Goal: Information Seeking & Learning: Learn about a topic

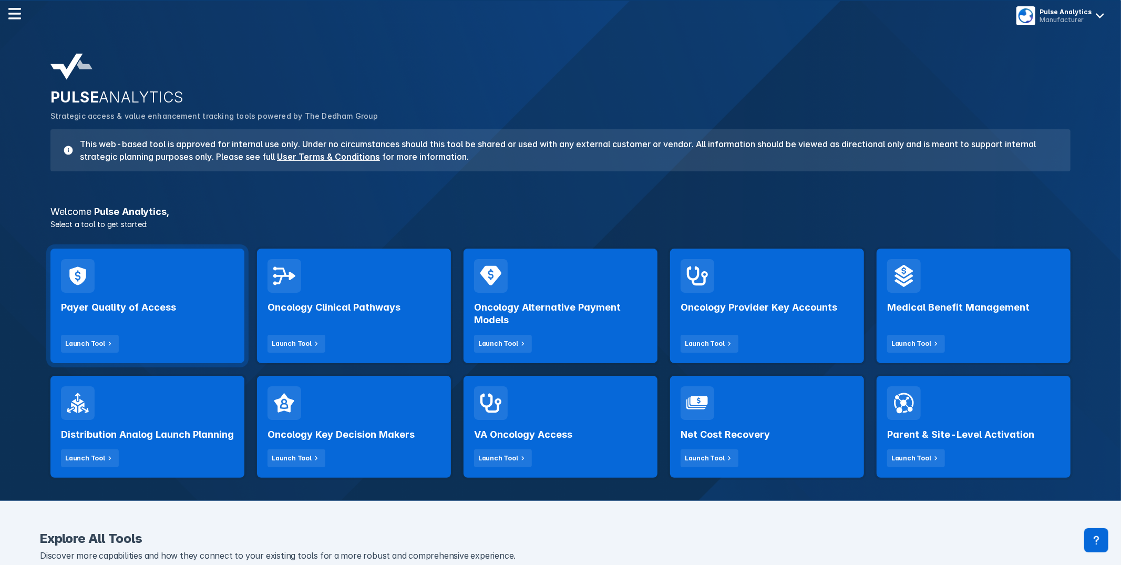
click at [113, 294] on div "Payer Quality of Access Launch Tool" at bounding box center [147, 323] width 173 height 60
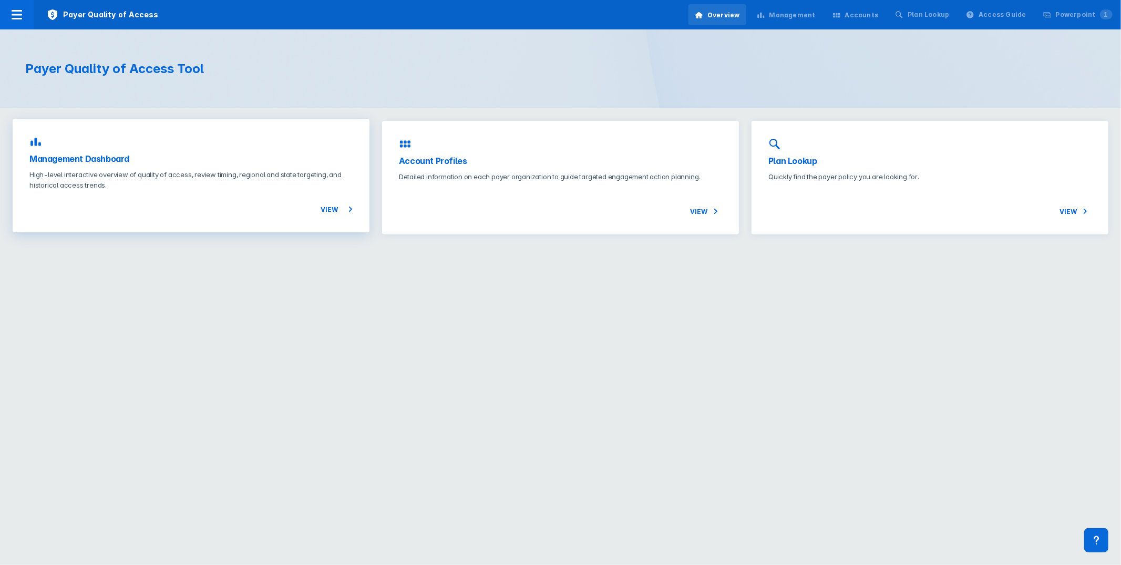
click at [189, 174] on p "High-level interactive overview of quality of access, review timing, regional a…" at bounding box center [190, 179] width 323 height 21
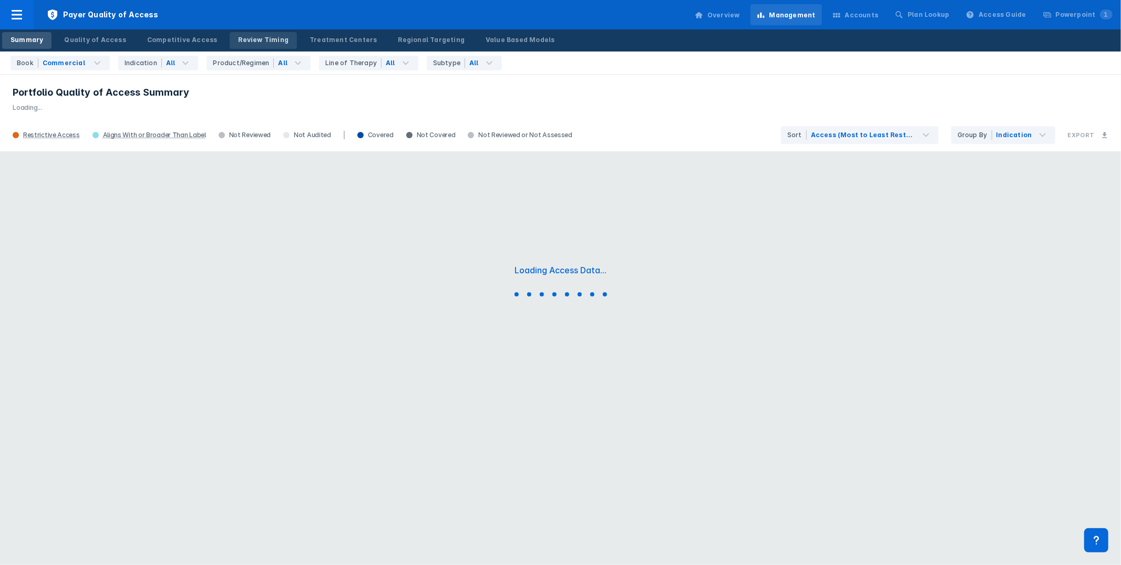
click at [256, 40] on div "Review Timing" at bounding box center [263, 39] width 50 height 9
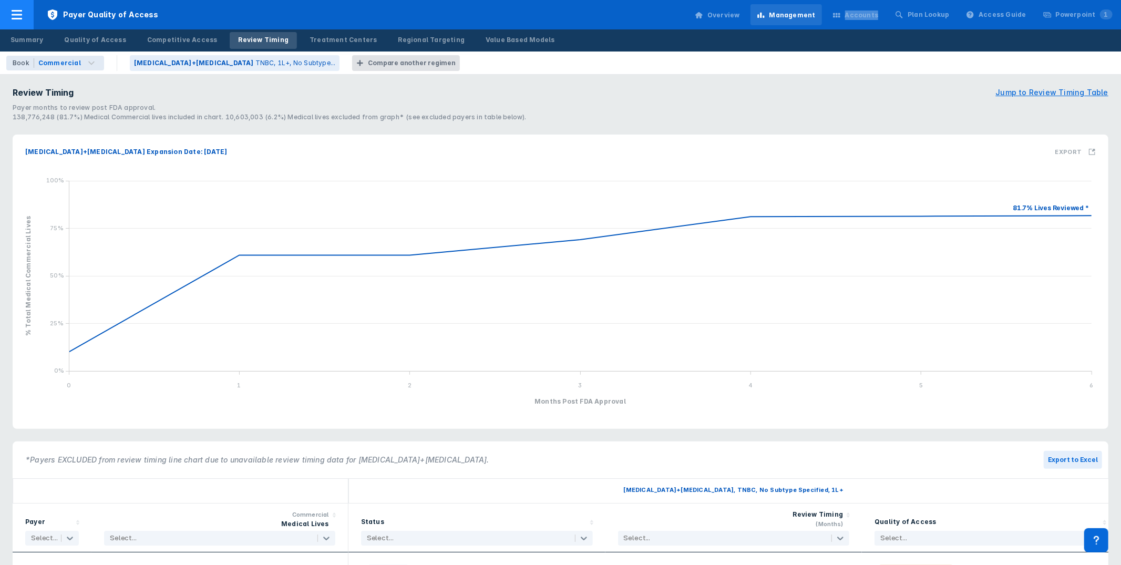
click at [35, 11] on span "Payer Quality of Access" at bounding box center [103, 14] width 138 height 29
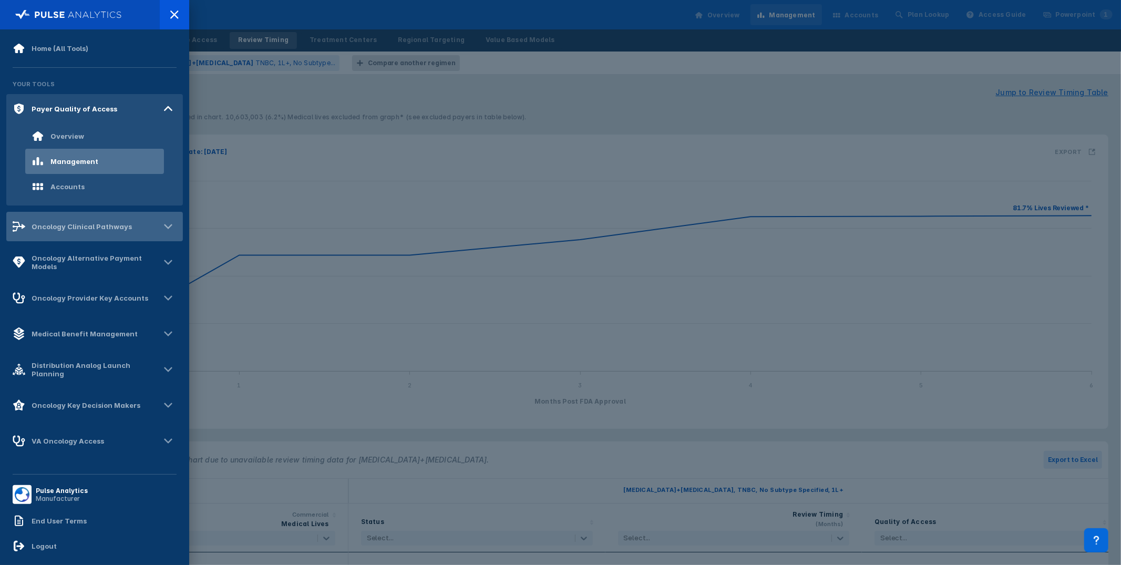
click at [127, 219] on div "Oncology Clinical Pathways" at bounding box center [94, 226] width 177 height 29
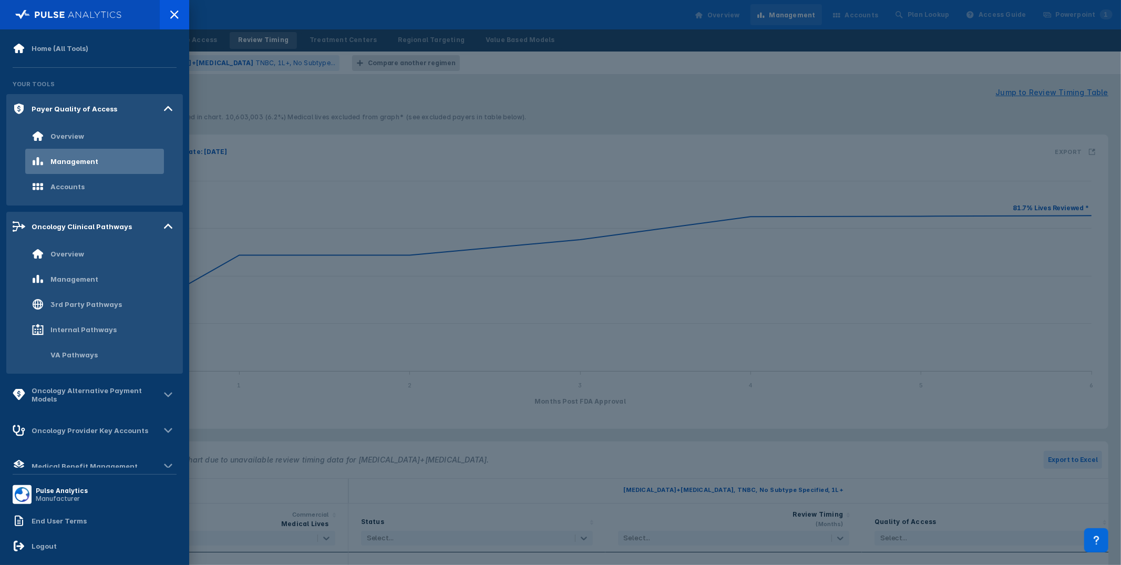
click at [91, 278] on div "Management" at bounding box center [74, 279] width 48 height 8
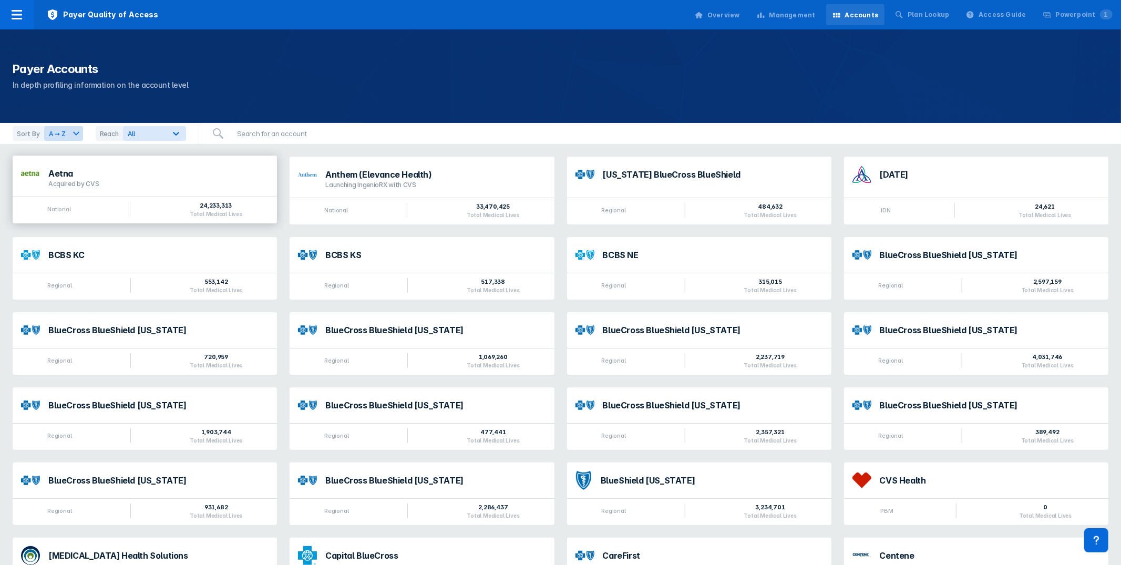
click at [199, 175] on div "Aetna" at bounding box center [158, 173] width 220 height 8
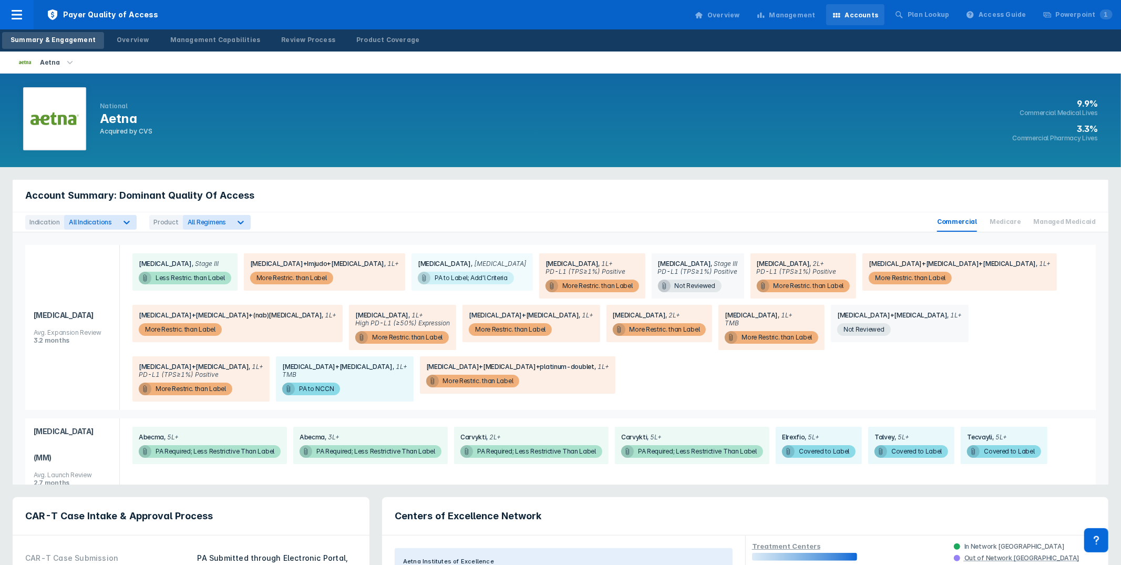
click at [668, 87] on div "National Aetna Acquired by CVS 9.9% Commercial Medical Lives 3.3% Commercial Ph…" at bounding box center [560, 121] width 1121 height 94
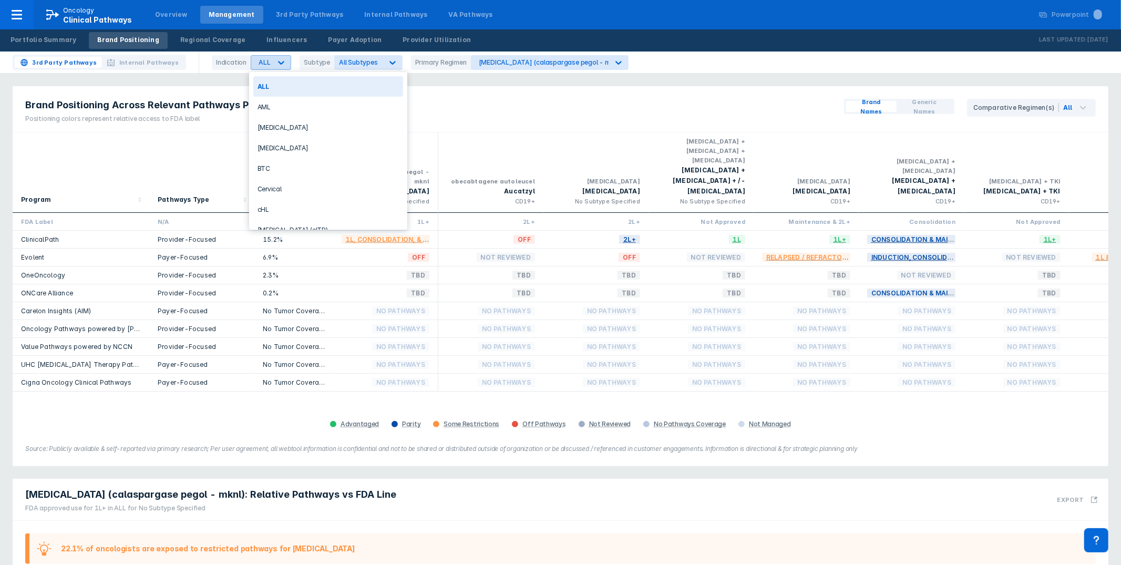
click at [284, 58] on div at bounding box center [281, 62] width 19 height 19
click at [552, 63] on div "[MEDICAL_DATA] (calaspargase pegol - mknl)" at bounding box center [550, 62] width 143 height 8
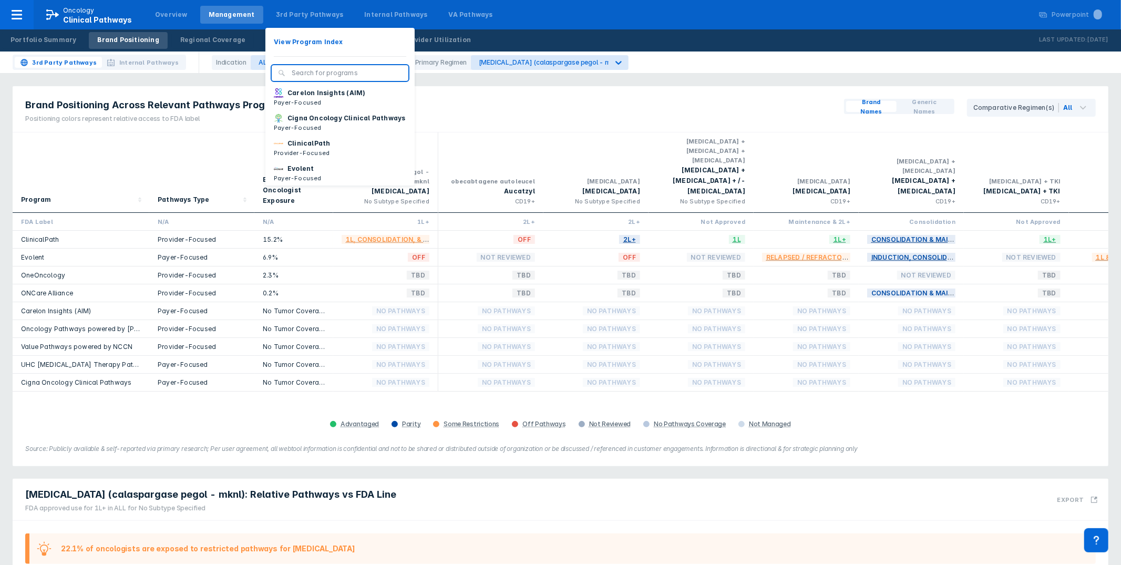
click at [303, 37] on p "View Program Index" at bounding box center [308, 41] width 69 height 9
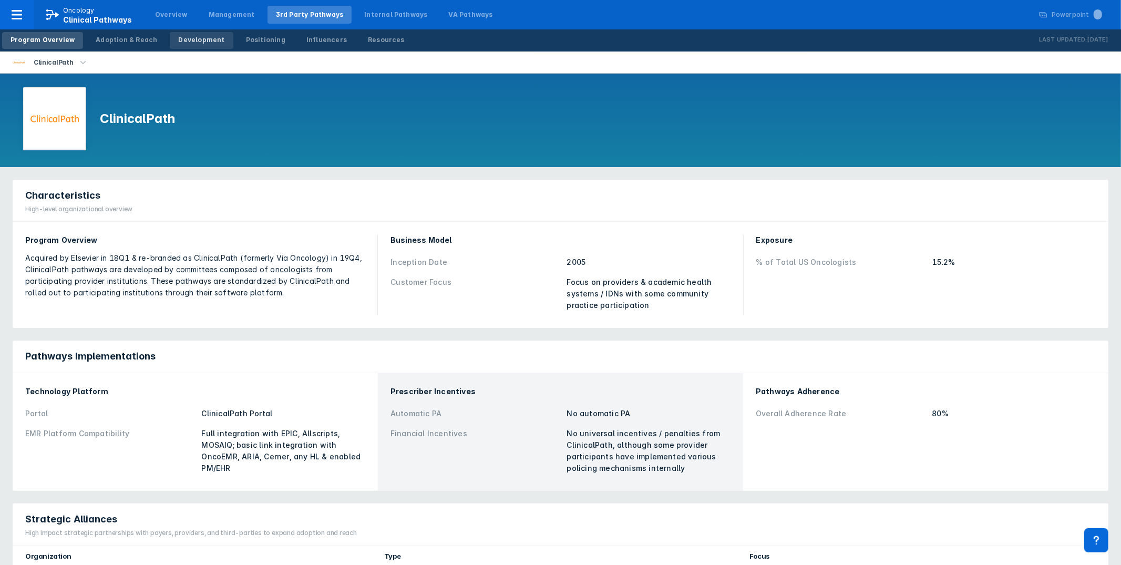
click at [199, 41] on div "Development" at bounding box center [201, 39] width 46 height 9
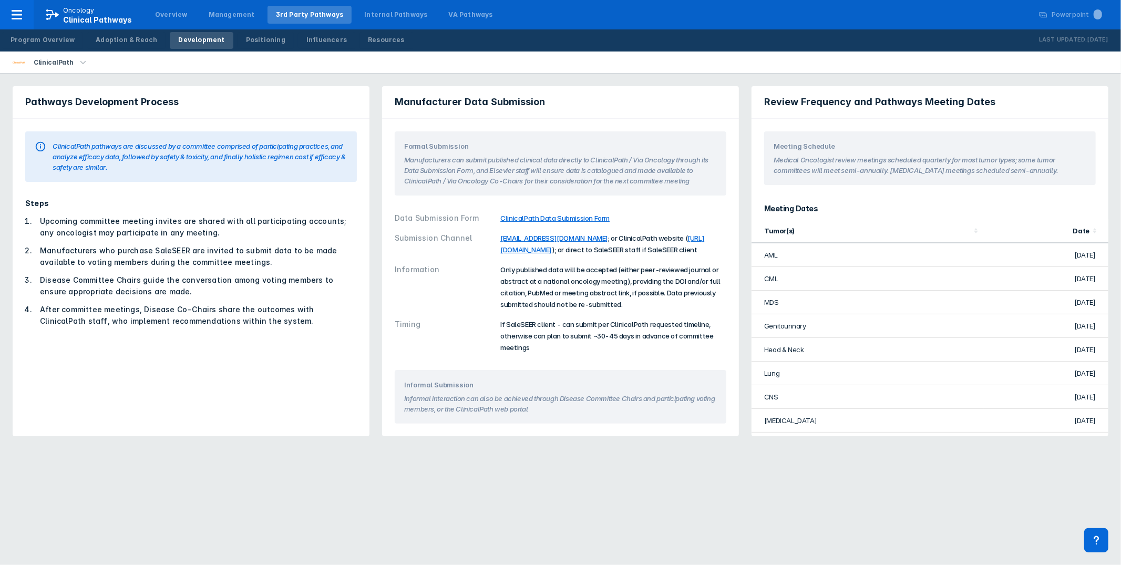
click at [57, 64] on div "ClinicalPath" at bounding box center [53, 62] width 48 height 15
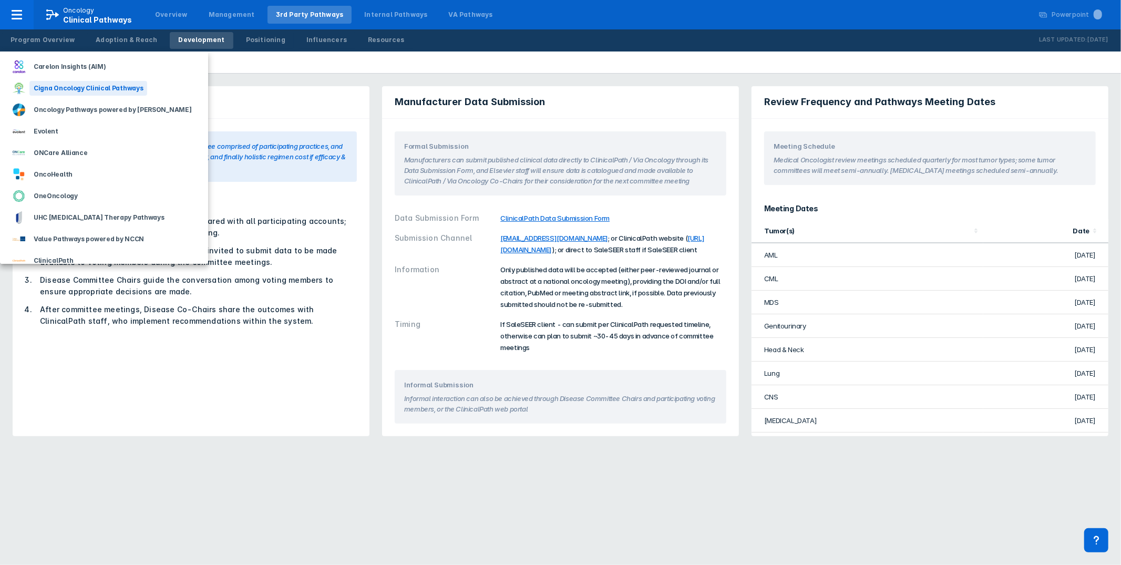
click at [67, 84] on div "Cigna Oncology Clinical Pathways" at bounding box center [88, 88] width 118 height 15
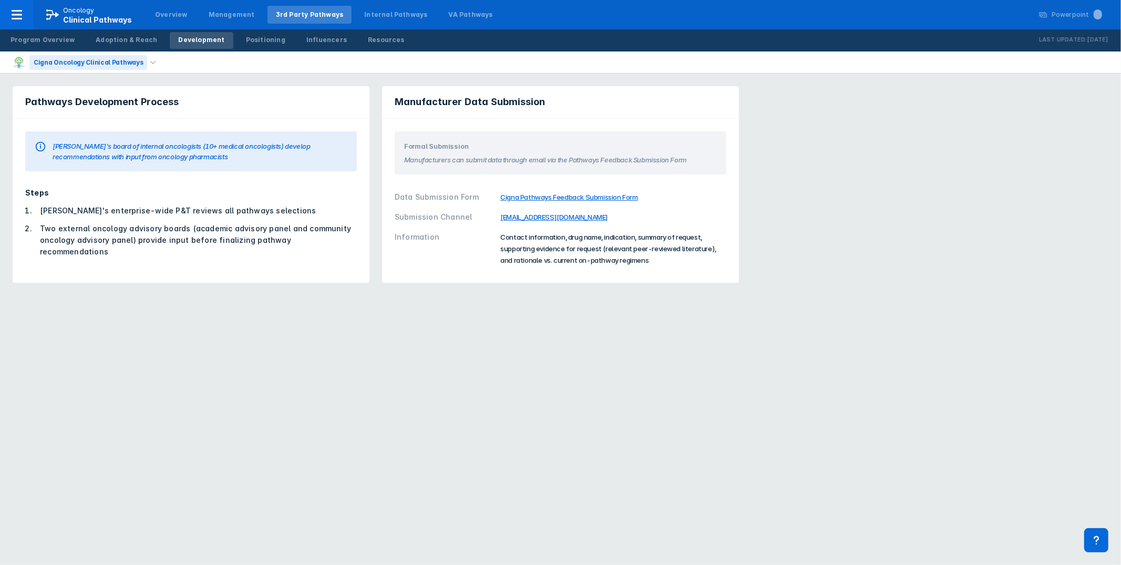
click at [111, 72] on div "Cigna Oncology Clinical Pathways" at bounding box center [80, 62] width 134 height 22
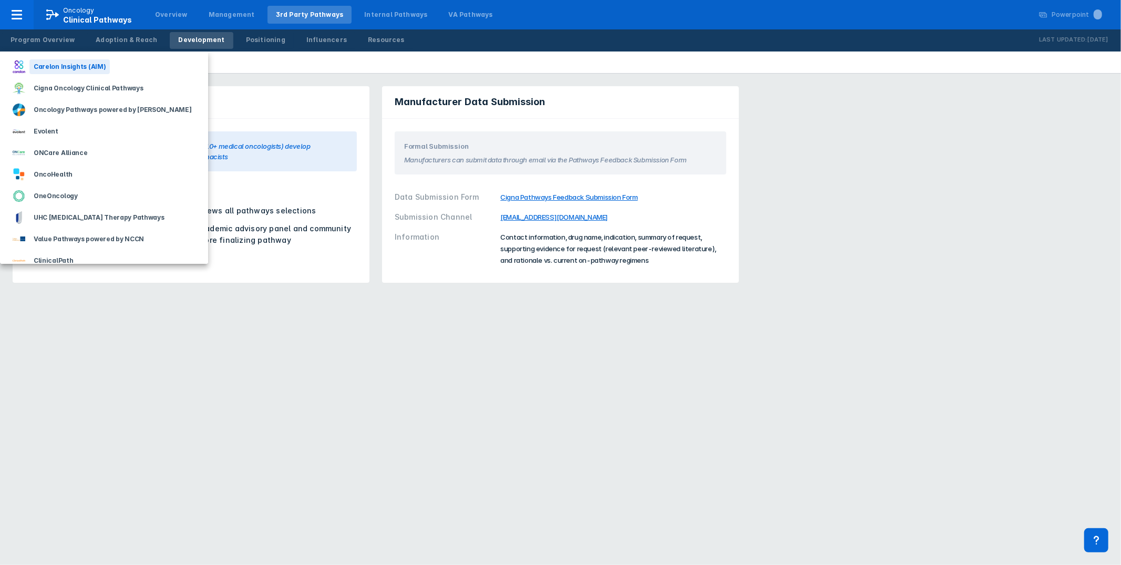
click at [78, 64] on div "Carelon Insights (AIM)" at bounding box center [69, 66] width 80 height 15
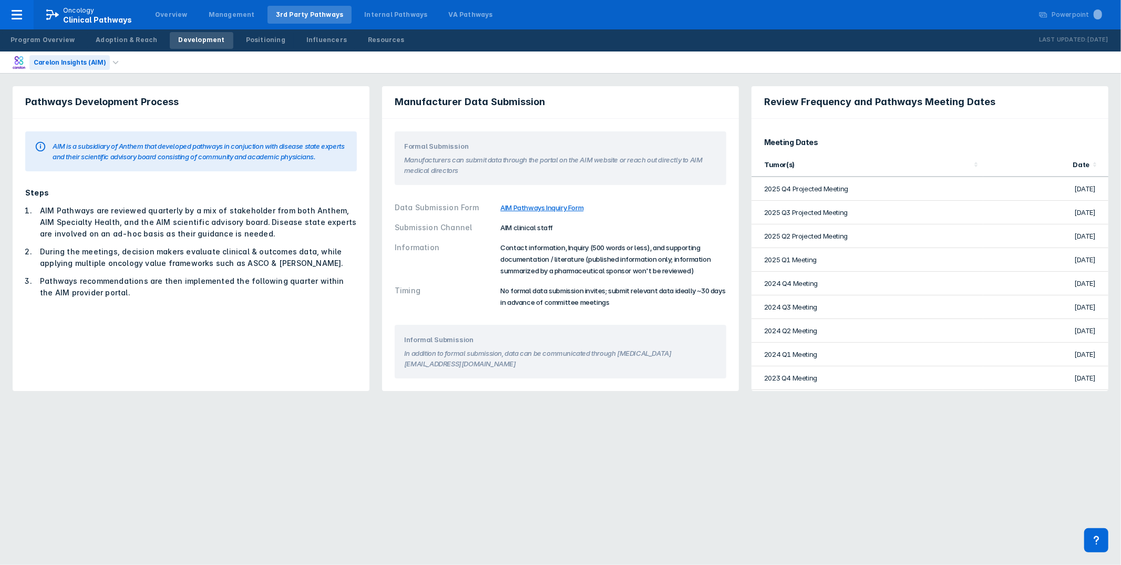
click at [68, 60] on div "Carelon Insights (AIM)" at bounding box center [69, 62] width 80 height 15
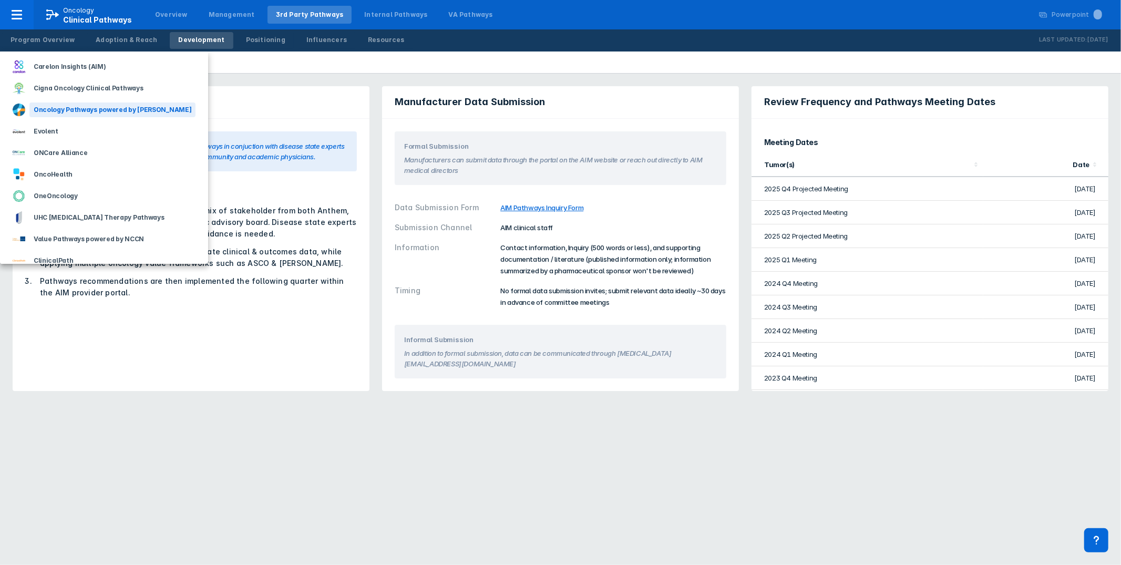
click at [73, 103] on div "Oncology Pathways powered by [PERSON_NAME]" at bounding box center [112, 109] width 166 height 15
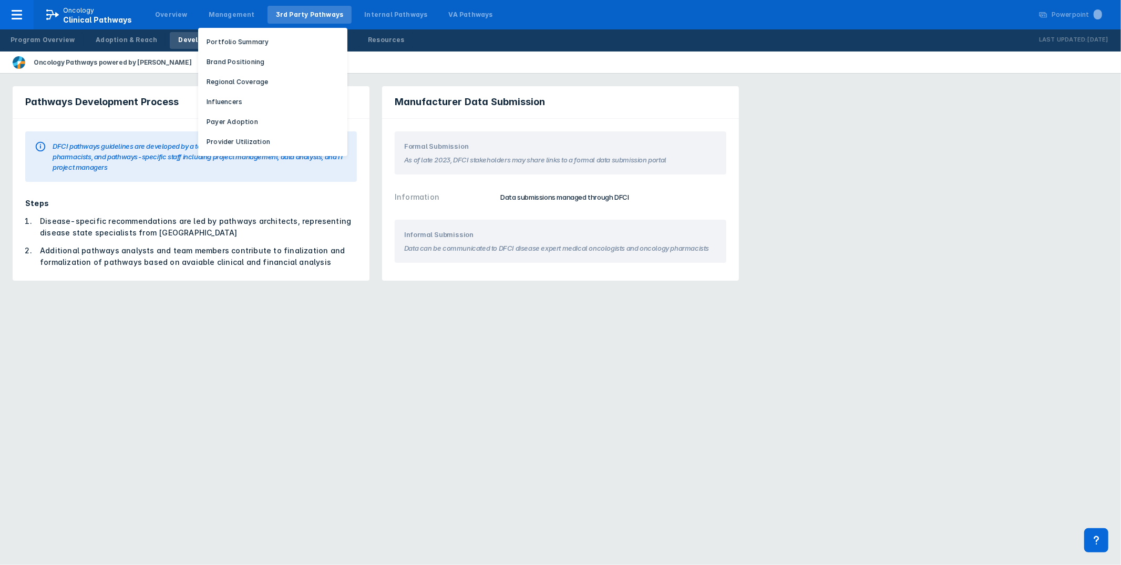
drag, startPoint x: 240, startPoint y: 104, endPoint x: 245, endPoint y: 100, distance: 6.0
click at [240, 104] on button "Influencers" at bounding box center [272, 102] width 149 height 16
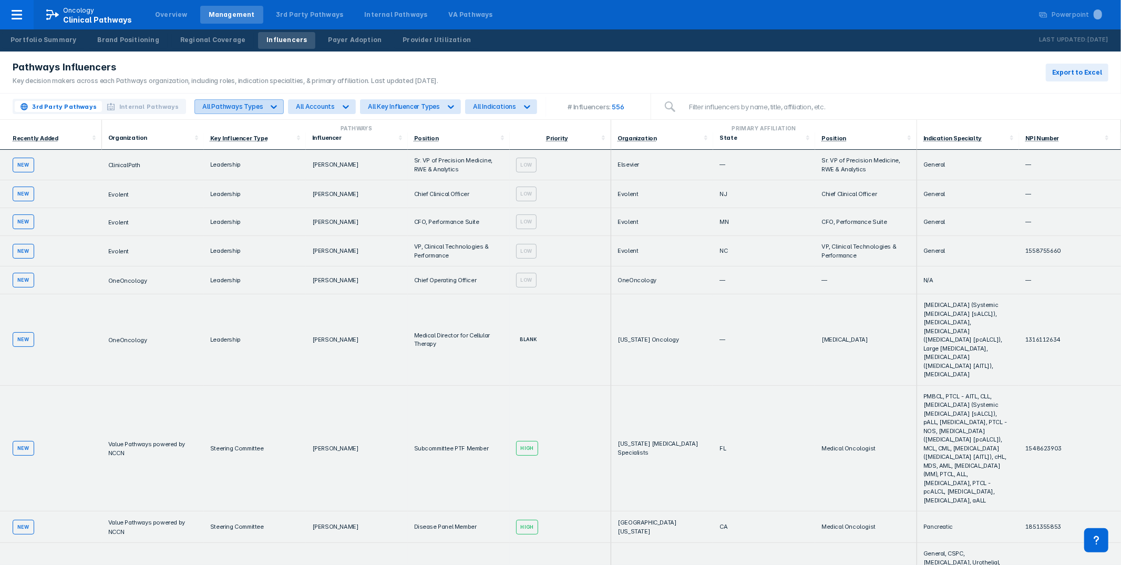
click at [255, 111] on div "All Pathways Types" at bounding box center [229, 107] width 69 height 14
drag, startPoint x: 236, startPoint y: 146, endPoint x: 237, endPoint y: 127, distance: 19.5
click at [236, 146] on div "Payer-Focused" at bounding box center [234, 150] width 70 height 20
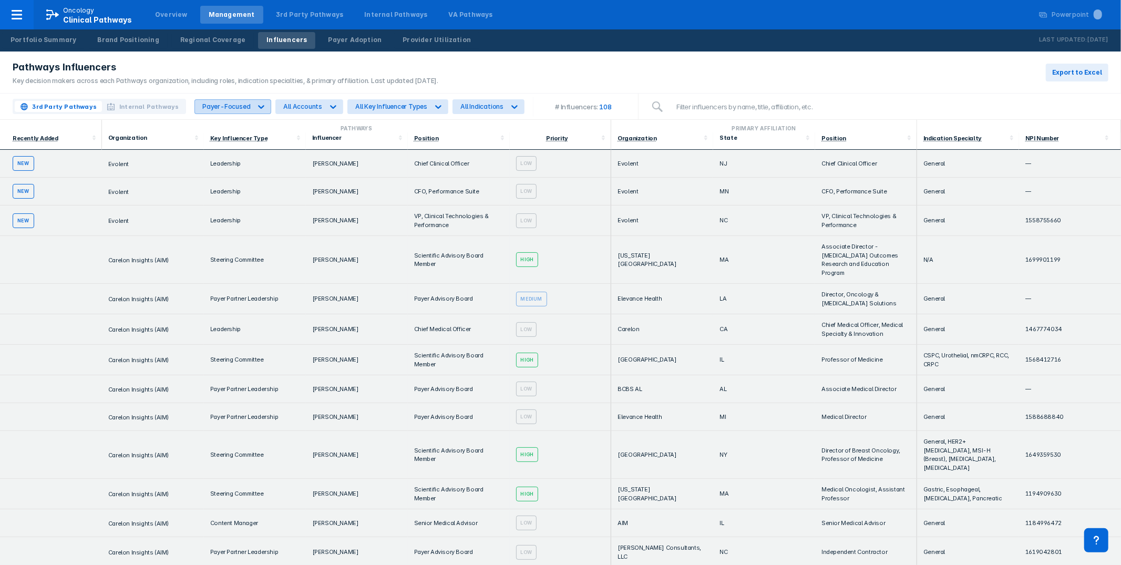
click at [249, 101] on div "Payer-Focused" at bounding box center [223, 107] width 56 height 14
click at [244, 125] on div "All Pathways Types" at bounding box center [232, 130] width 67 height 20
